Goal: Ask a question

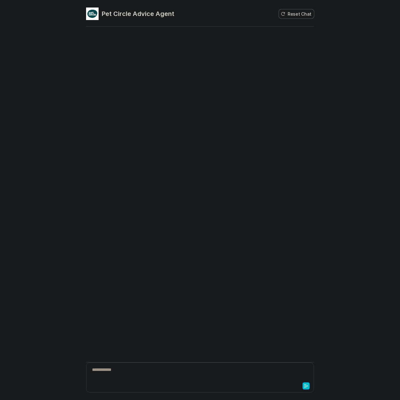
click at [164, 379] on div "**********" at bounding box center [200, 374] width 225 height 14
click at [166, 379] on div "**********" at bounding box center [200, 374] width 225 height 14
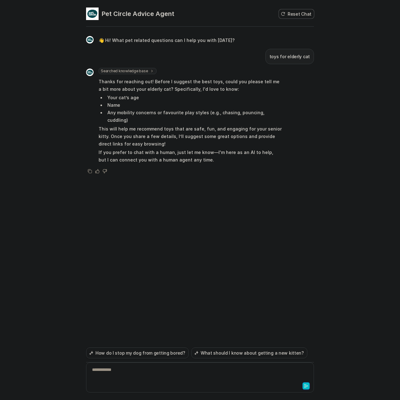
click at [172, 371] on div "**********" at bounding box center [200, 374] width 225 height 14
